Goal: Task Accomplishment & Management: Use online tool/utility

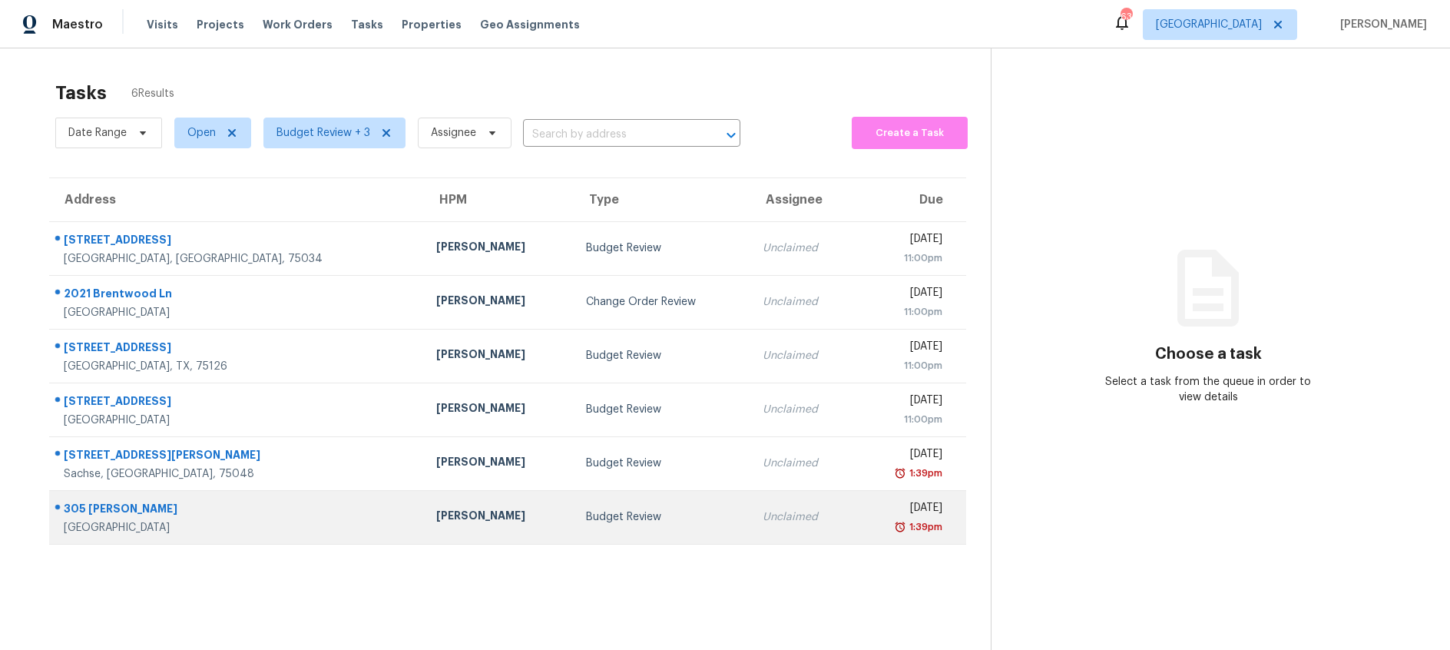
click at [574, 525] on td "Budget Review" at bounding box center [662, 517] width 177 height 54
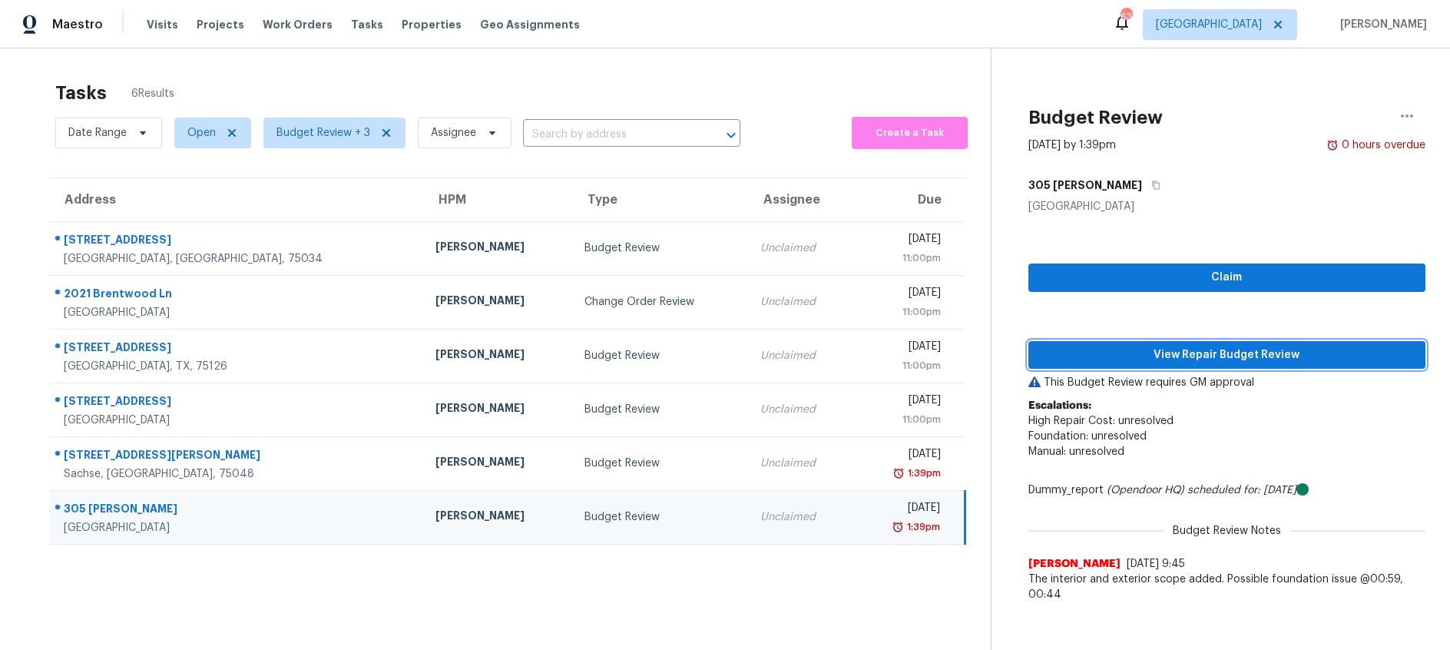
click at [1162, 357] on span "View Repair Budget Review" at bounding box center [1227, 355] width 372 height 19
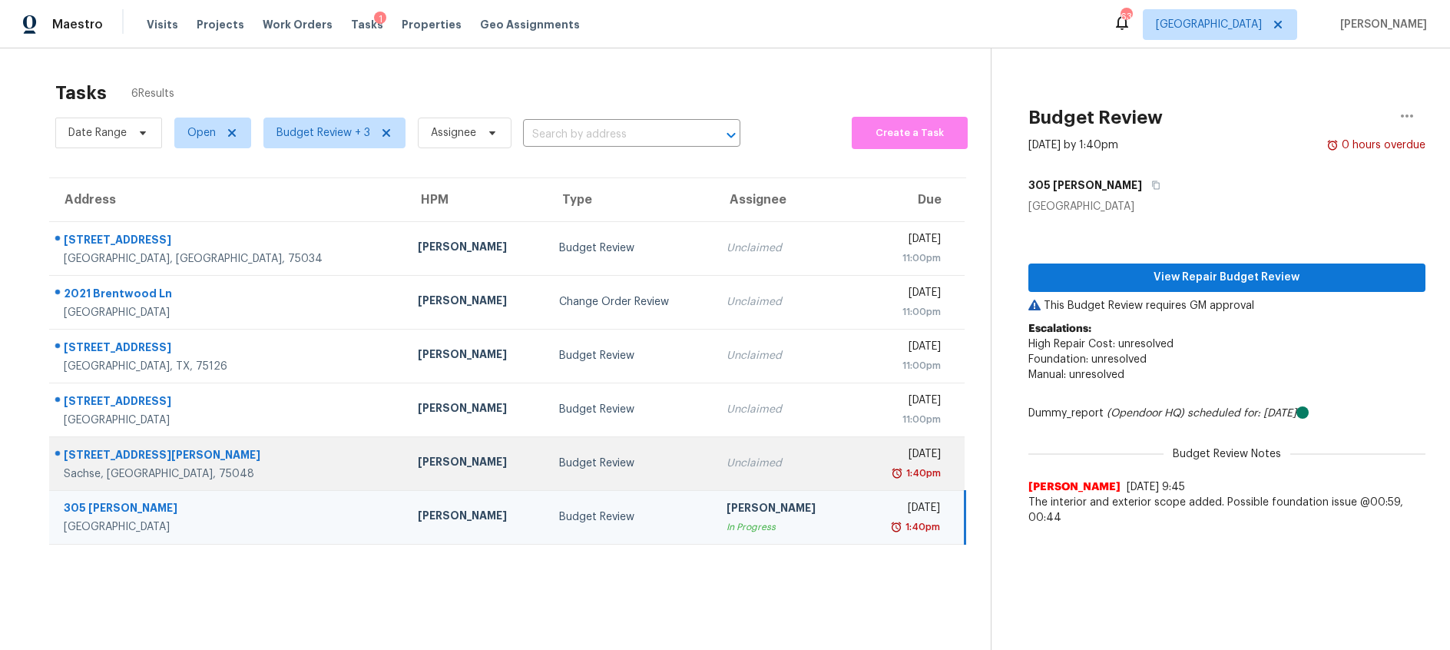
click at [547, 478] on td "Budget Review" at bounding box center [630, 463] width 167 height 54
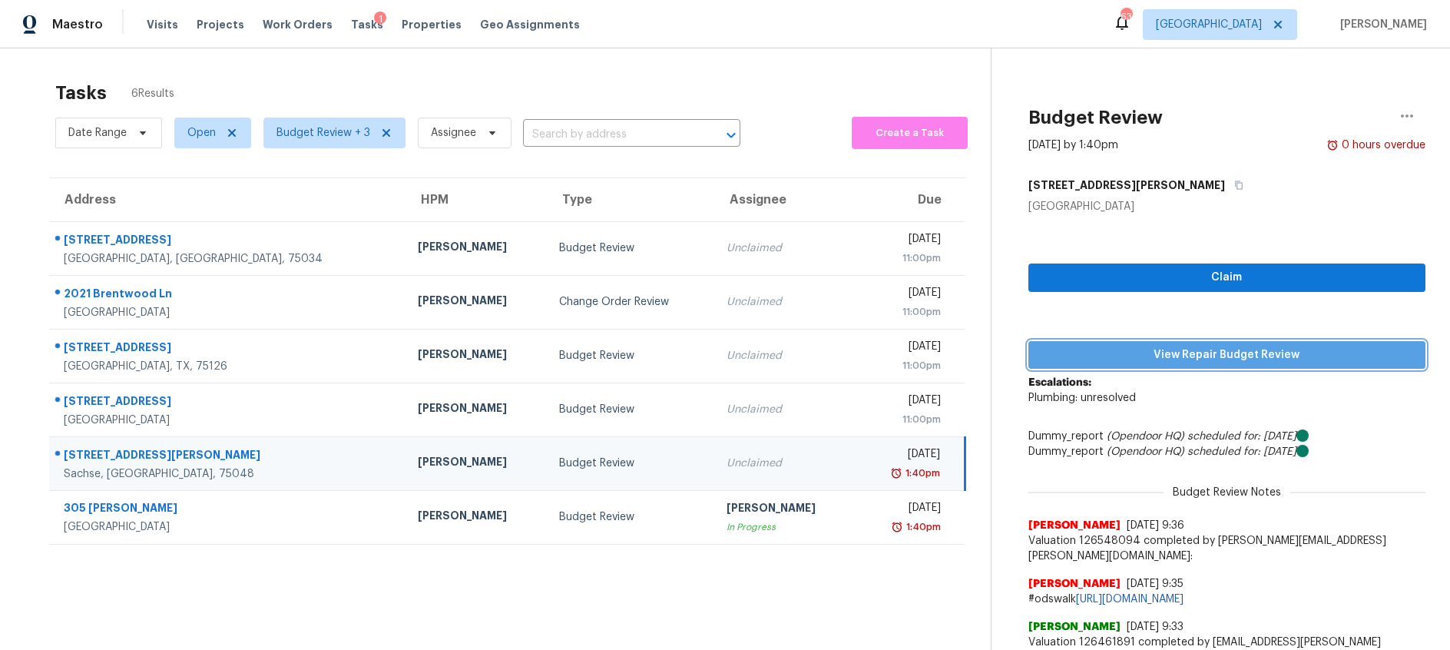
click at [1118, 359] on span "View Repair Budget Review" at bounding box center [1227, 355] width 372 height 19
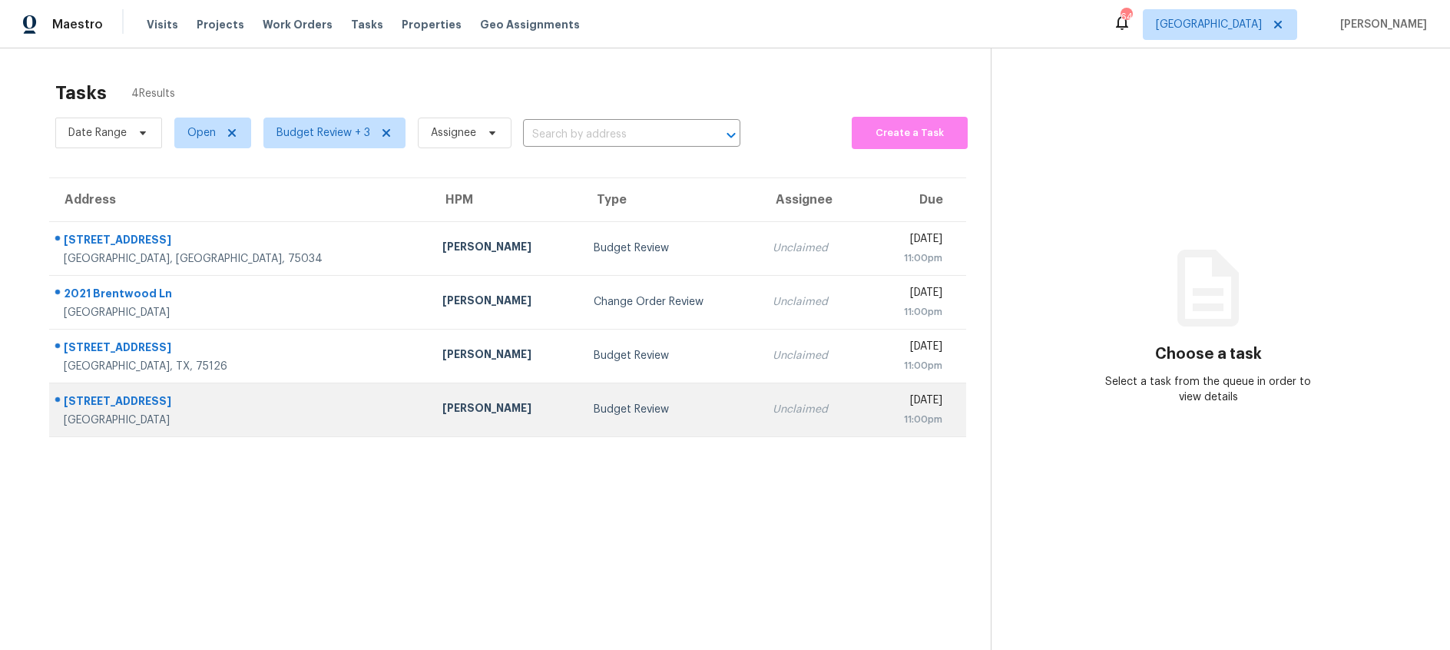
click at [654, 409] on div "Budget Review" at bounding box center [671, 409] width 154 height 15
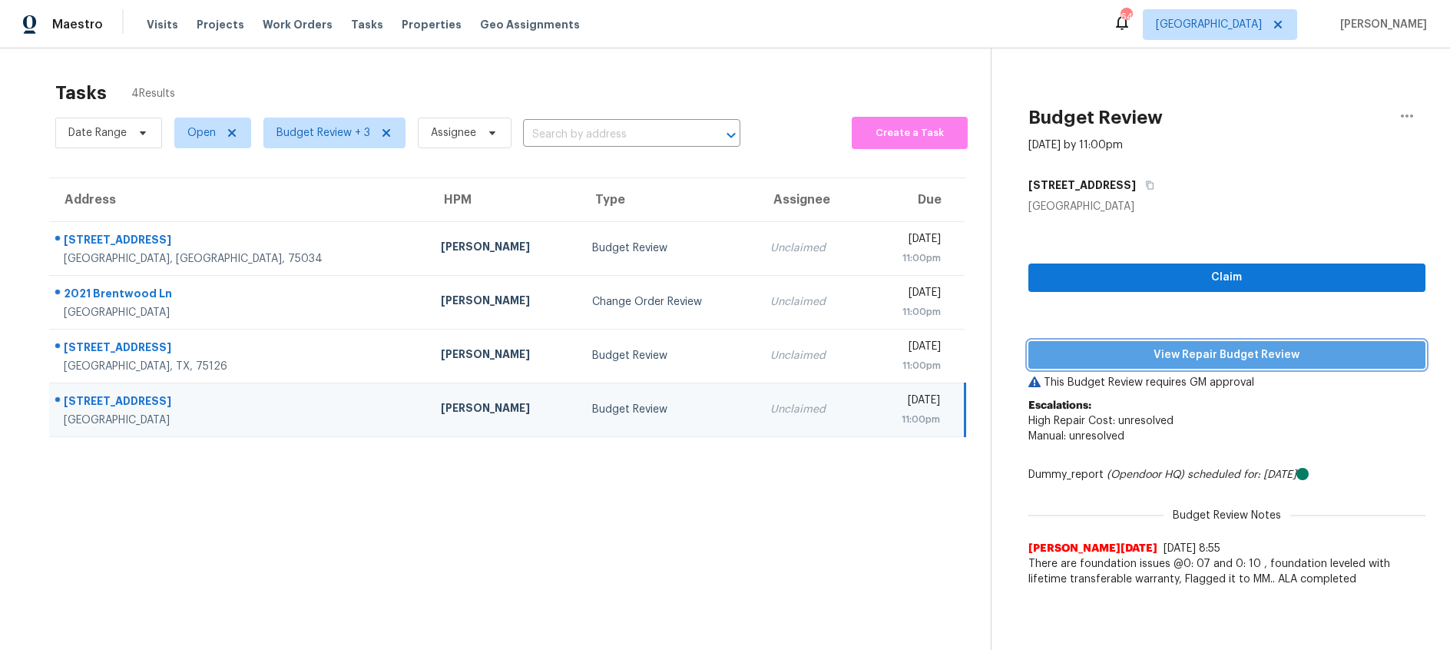
click at [1177, 361] on span "View Repair Budget Review" at bounding box center [1227, 355] width 372 height 19
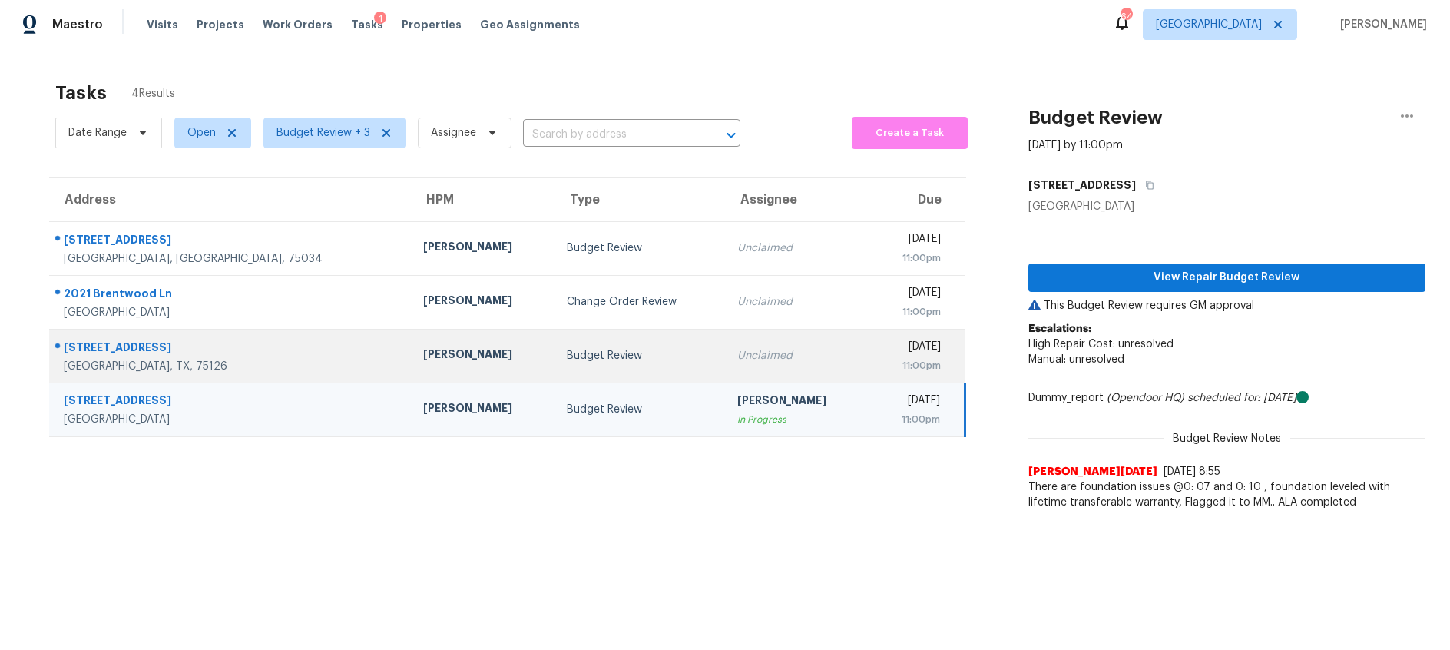
click at [567, 360] on div "Budget Review" at bounding box center [640, 355] width 146 height 15
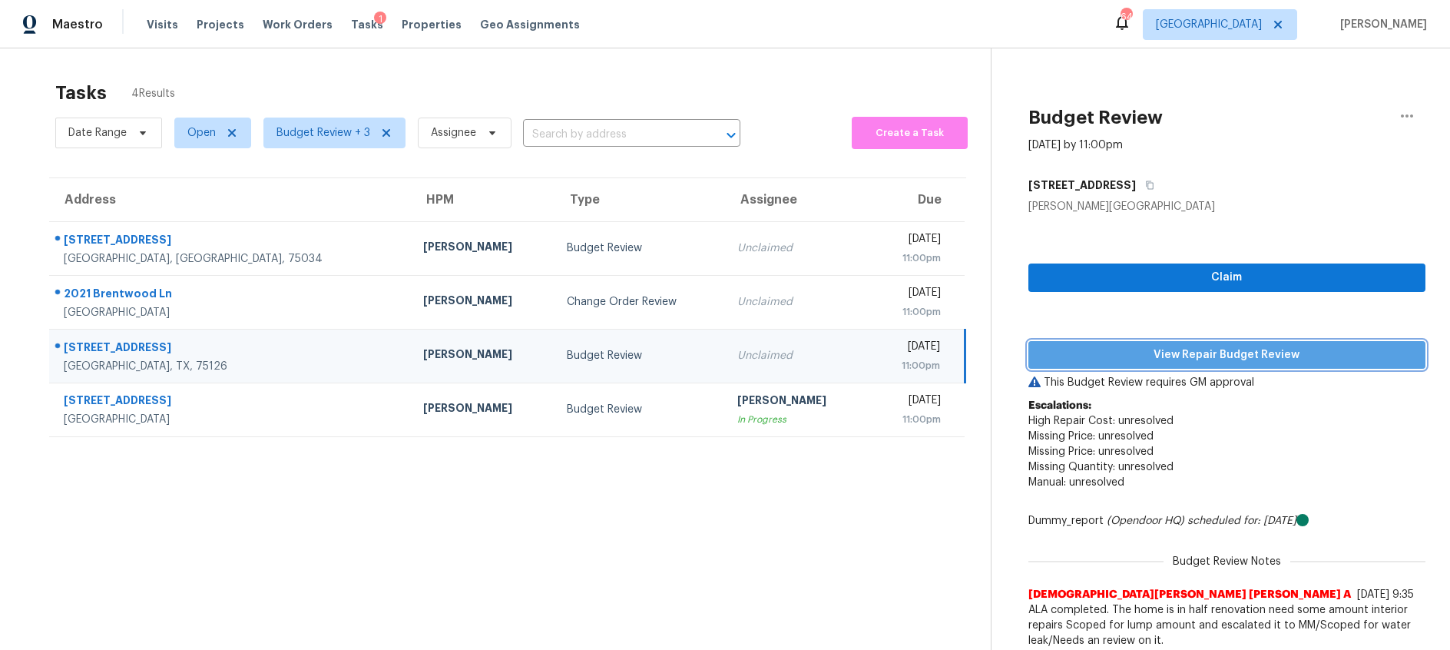
click at [1160, 365] on button "View Repair Budget Review" at bounding box center [1226, 355] width 397 height 28
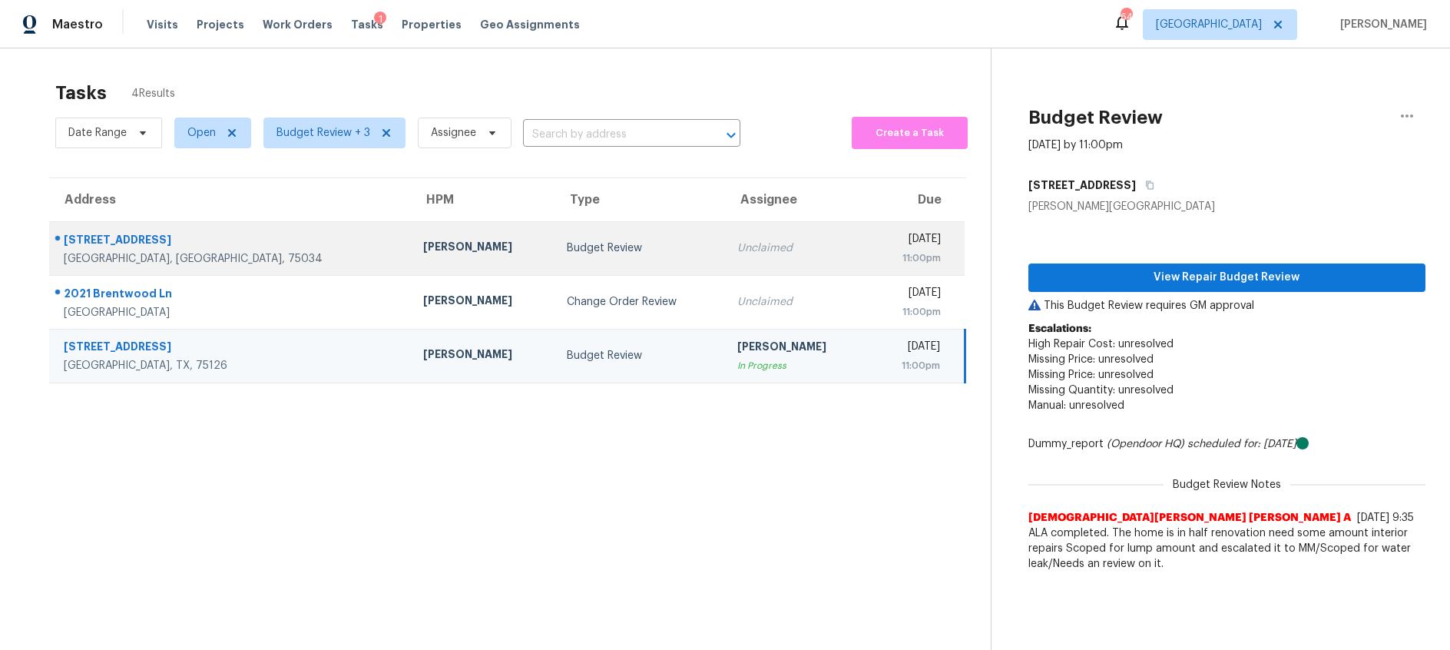
click at [554, 239] on td "Budget Review" at bounding box center [639, 248] width 170 height 54
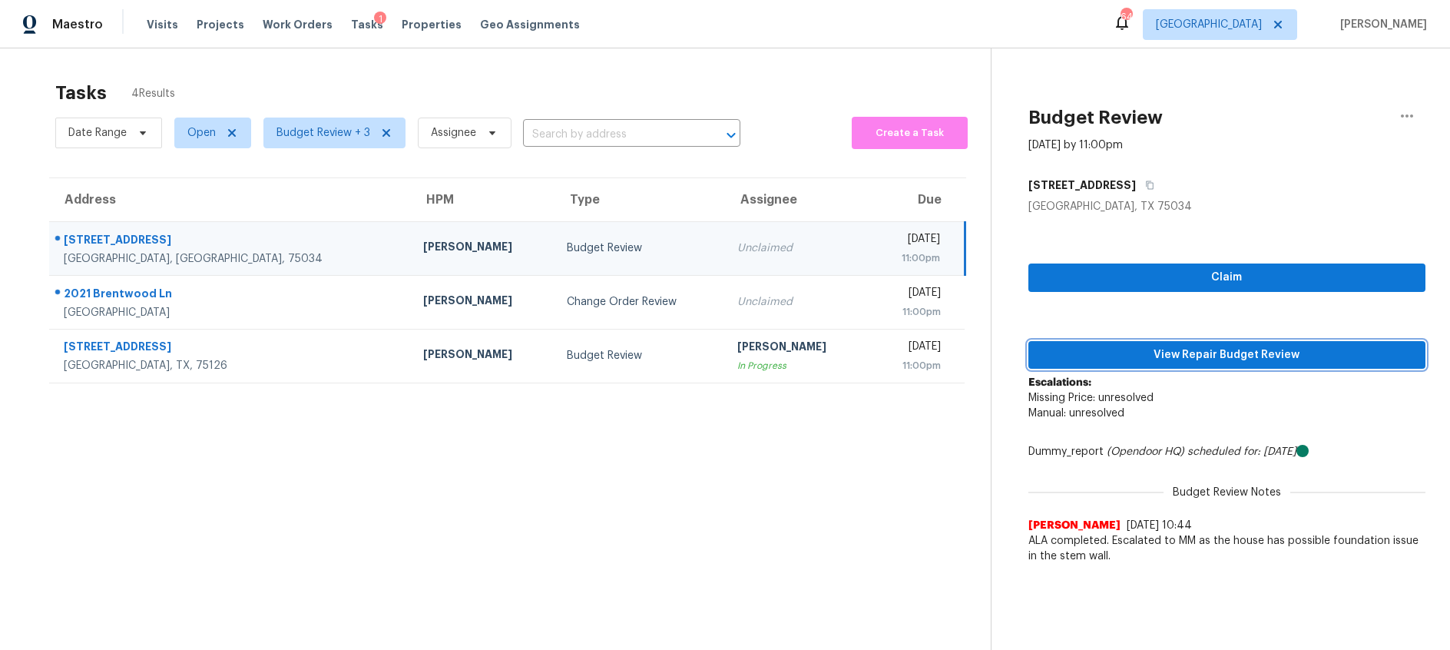
click at [1103, 357] on span "View Repair Budget Review" at bounding box center [1227, 355] width 372 height 19
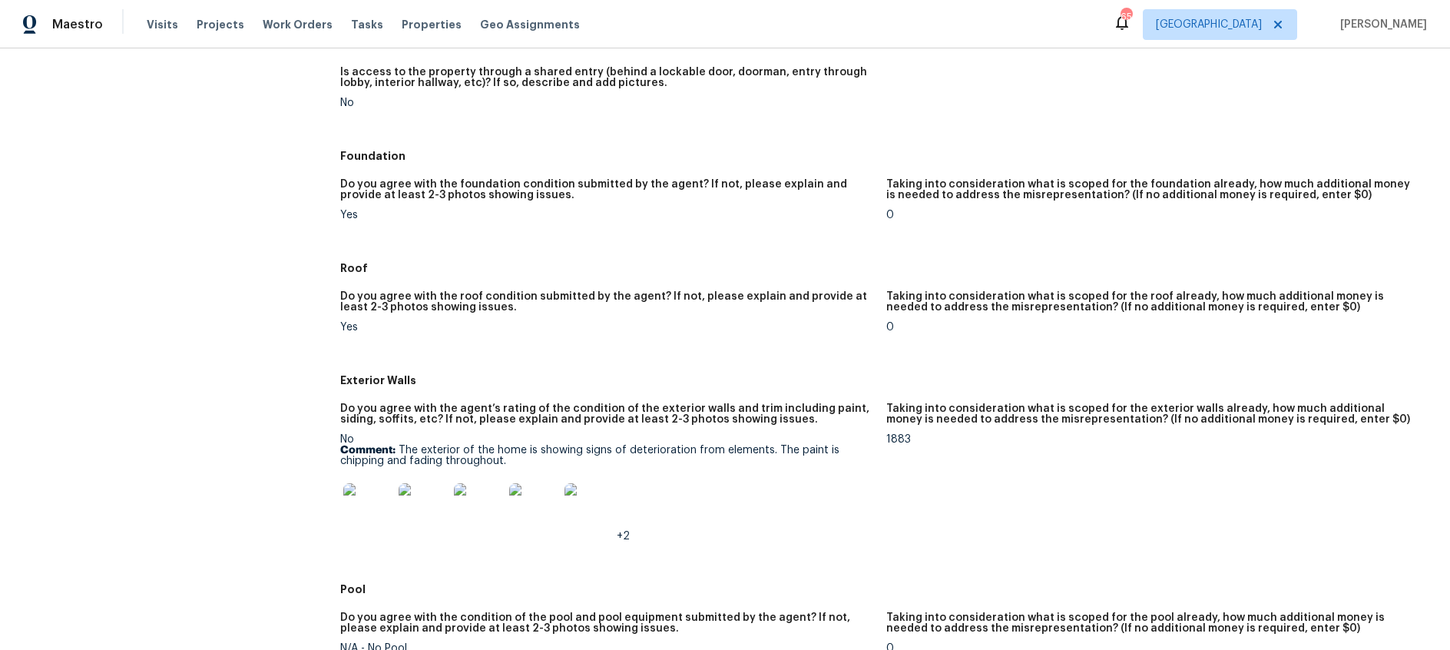
scroll to position [448, 0]
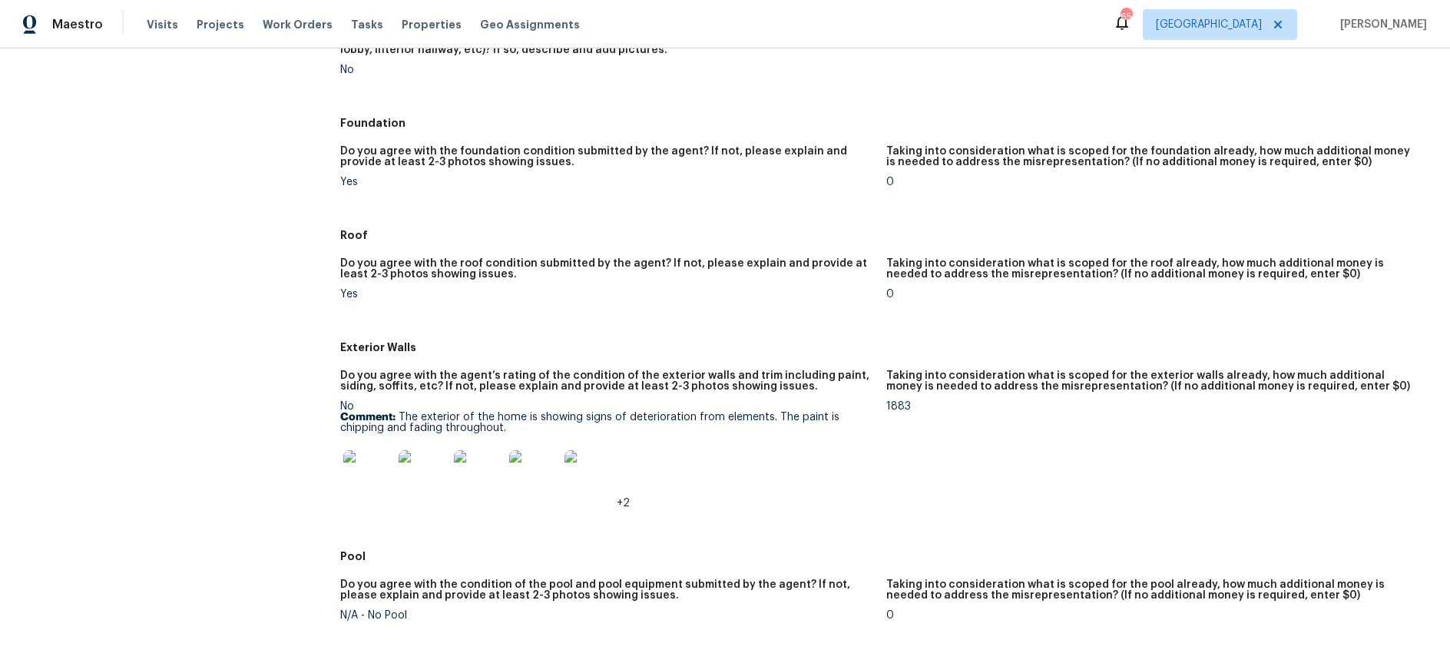
click at [375, 481] on img at bounding box center [367, 474] width 49 height 49
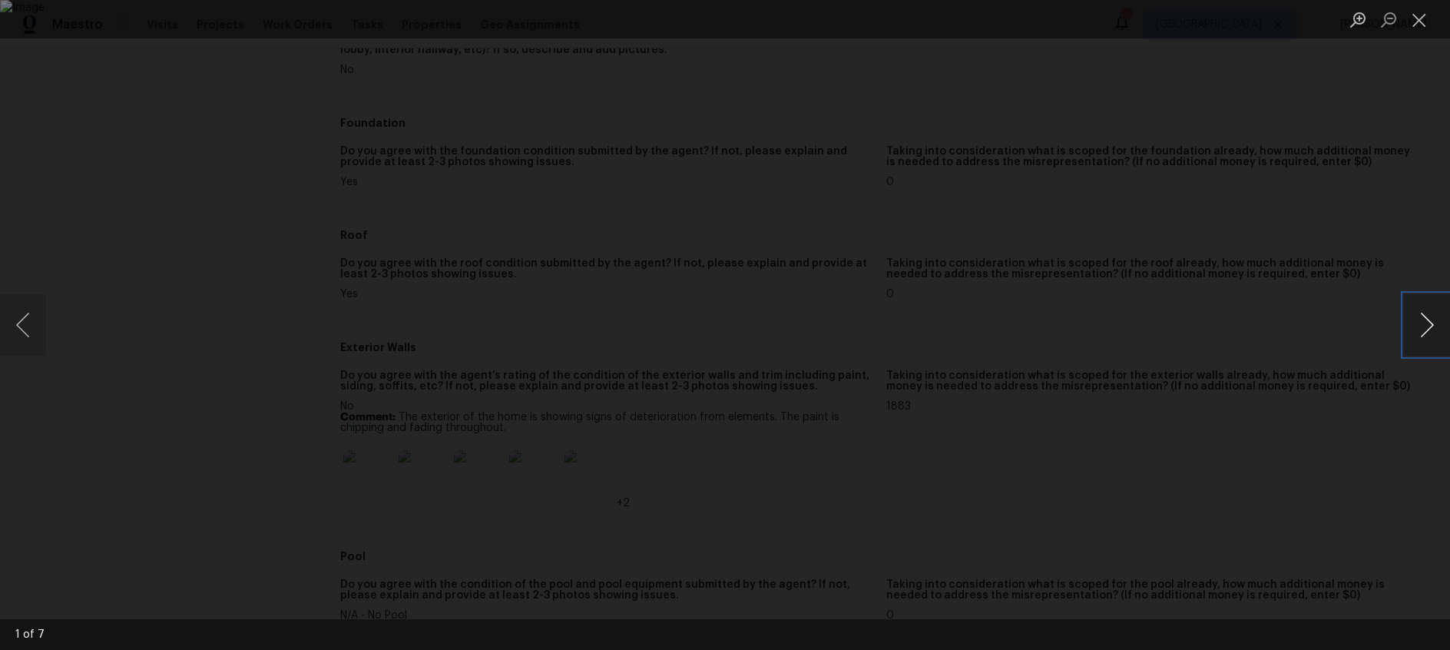
click at [1415, 324] on button "Next image" at bounding box center [1427, 324] width 46 height 61
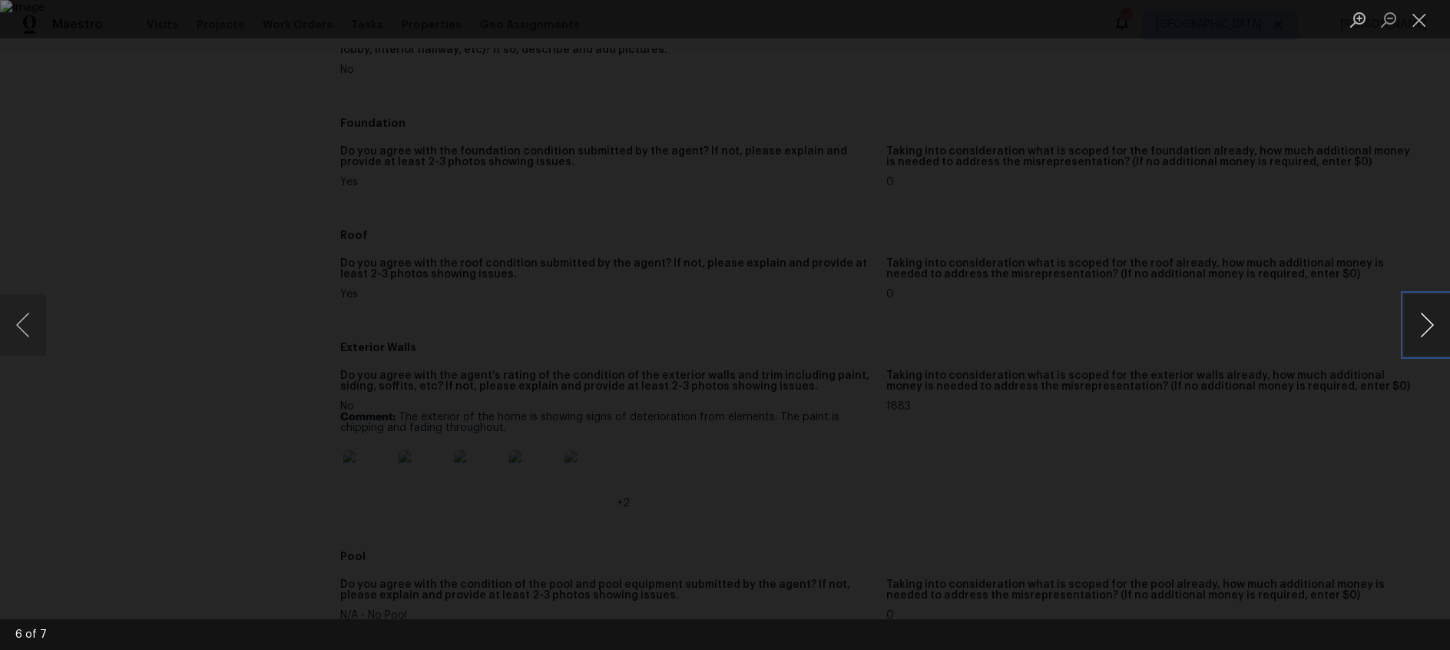
click at [1415, 324] on button "Next image" at bounding box center [1427, 324] width 46 height 61
click at [1422, 19] on button "Close lightbox" at bounding box center [1419, 19] width 31 height 27
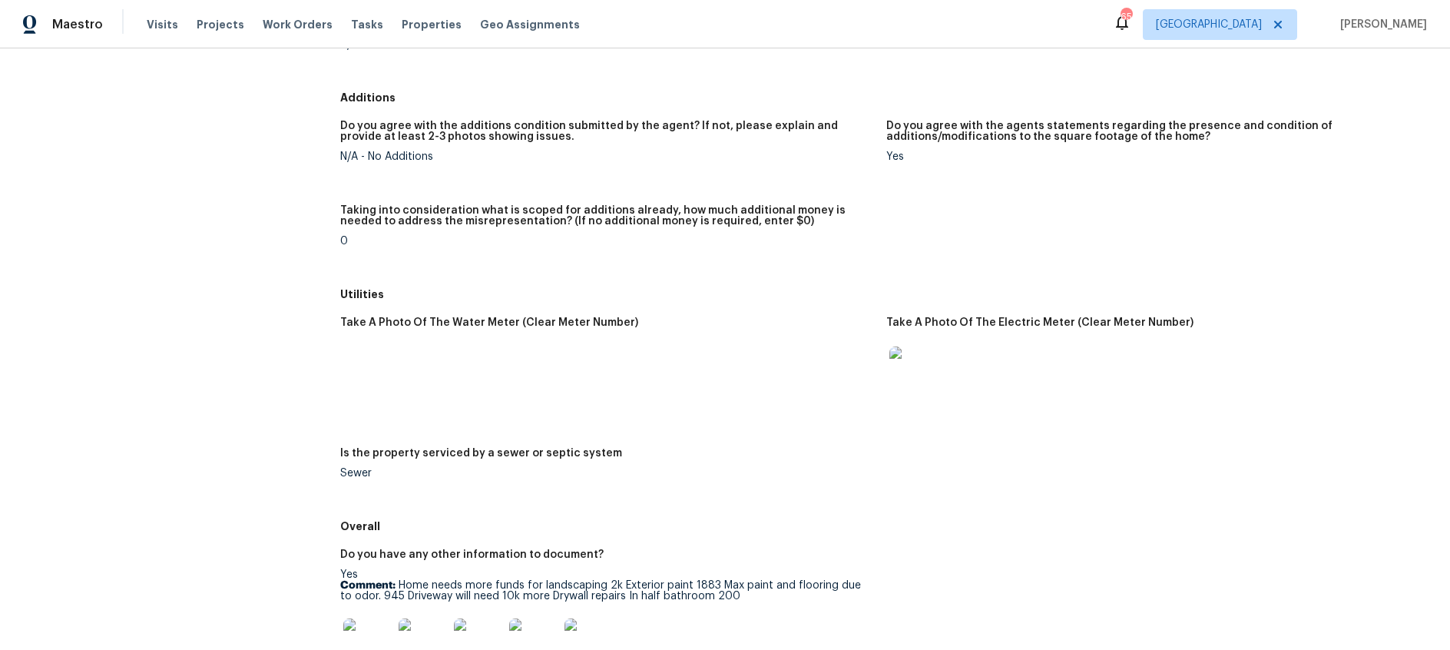
scroll to position [2032, 0]
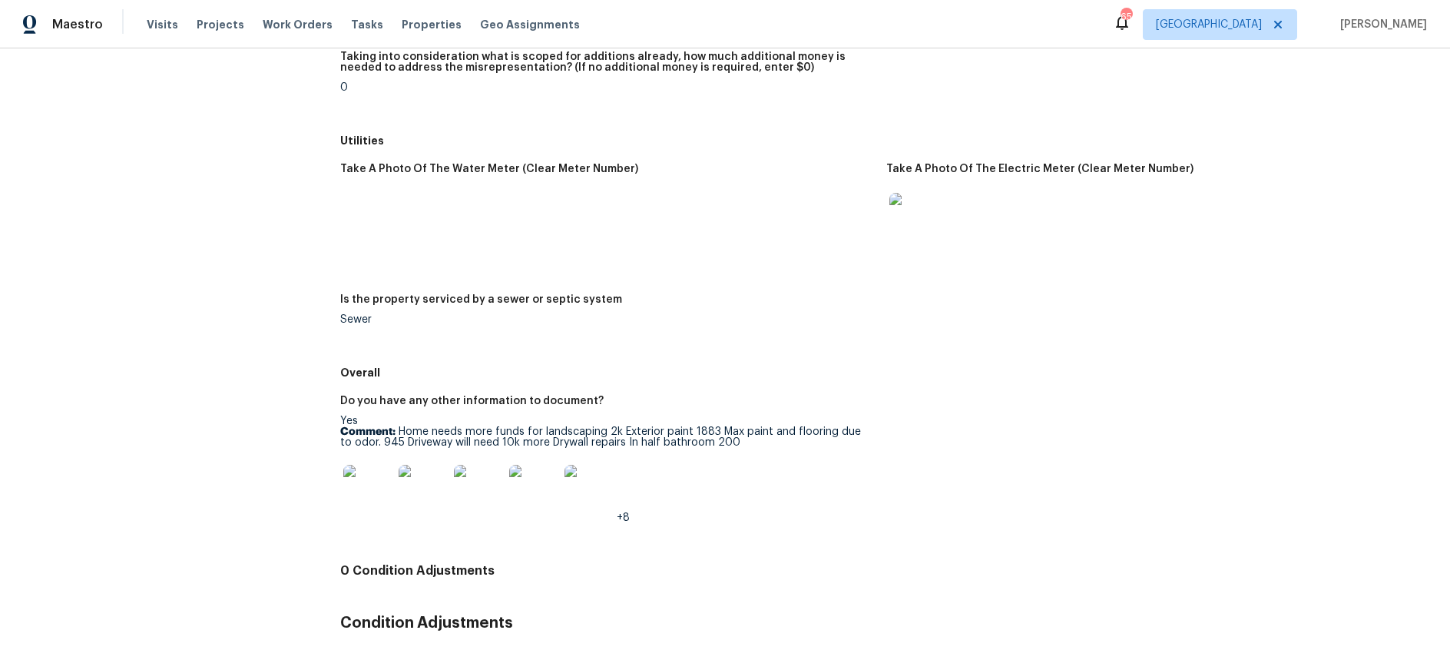
click at [371, 495] on img at bounding box center [367, 489] width 49 height 49
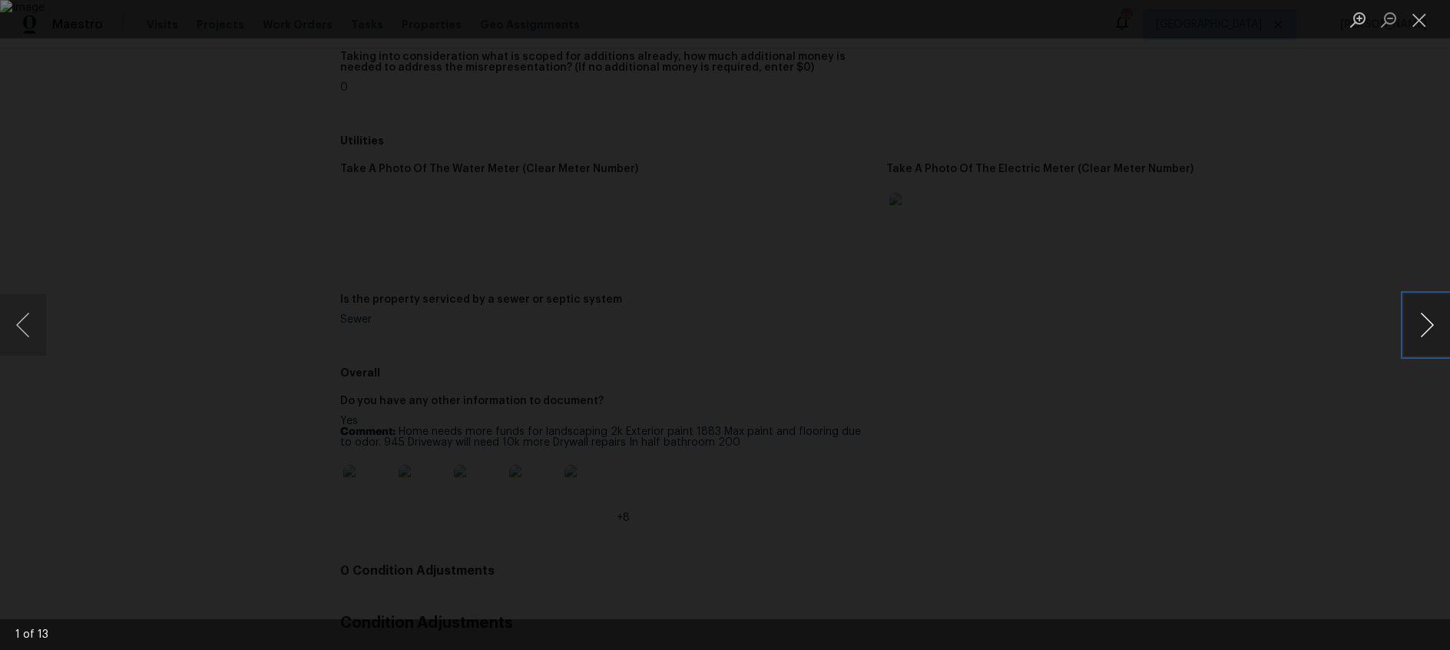
click at [1420, 327] on button "Next image" at bounding box center [1427, 324] width 46 height 61
click at [1414, 28] on button "Close lightbox" at bounding box center [1419, 19] width 31 height 27
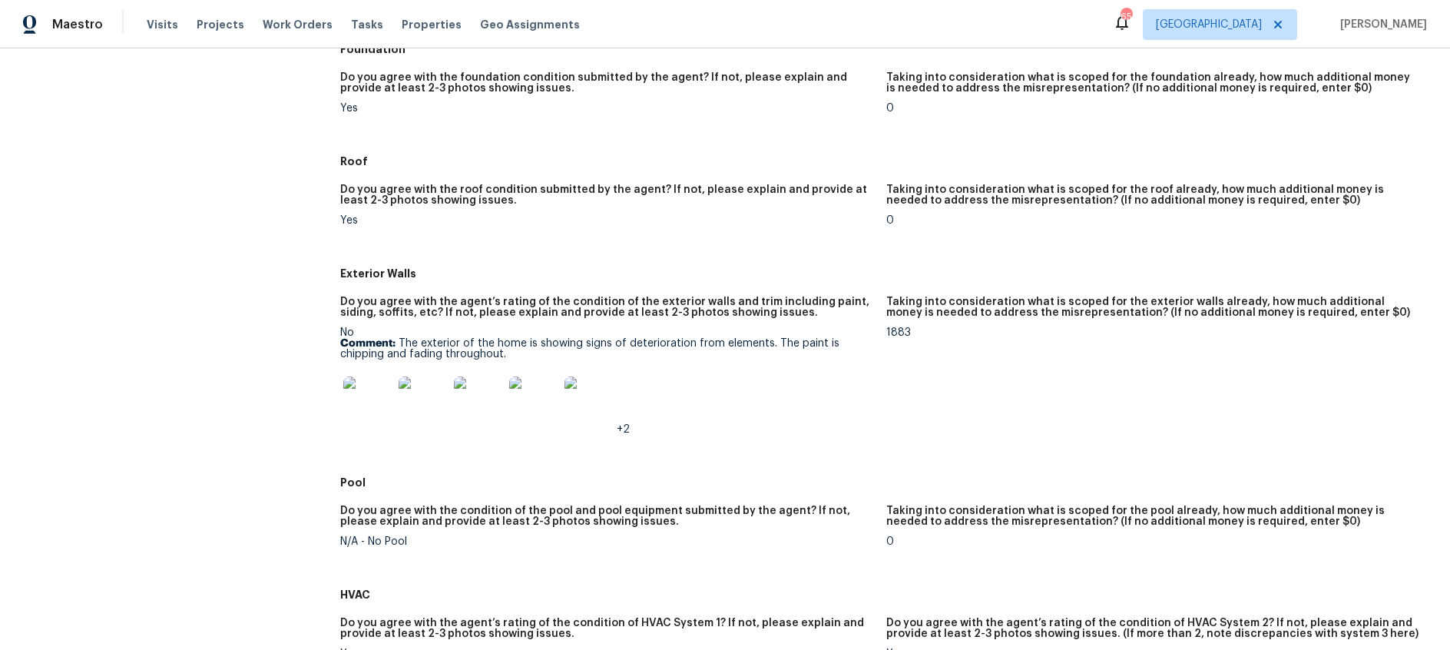
scroll to position [0, 0]
